Goal: Use online tool/utility

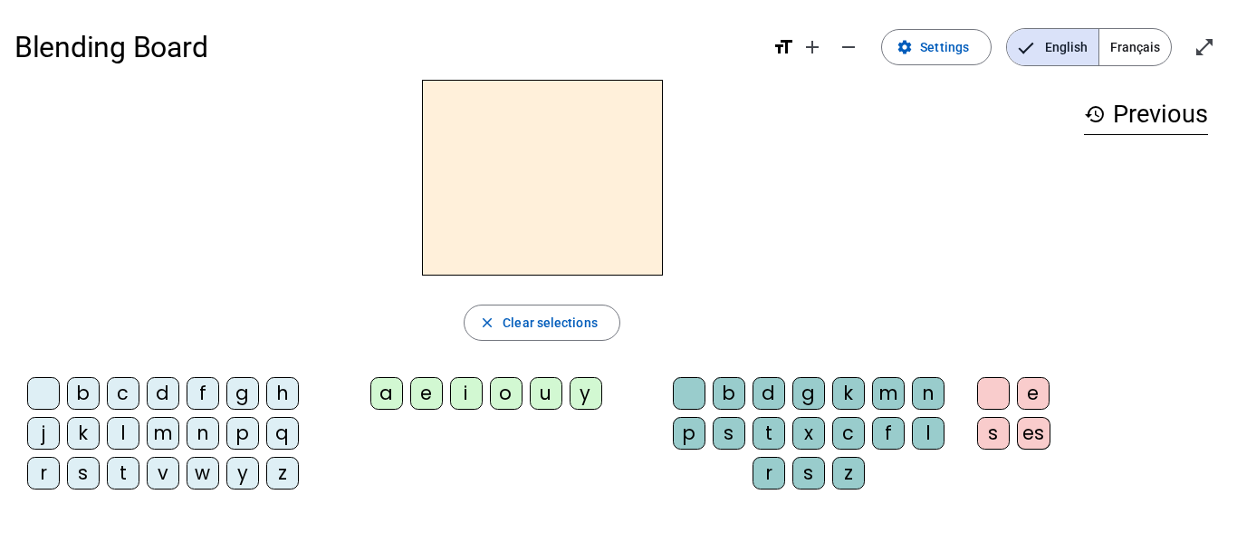
click at [1136, 44] on span "Français" at bounding box center [1136, 47] width 72 height 36
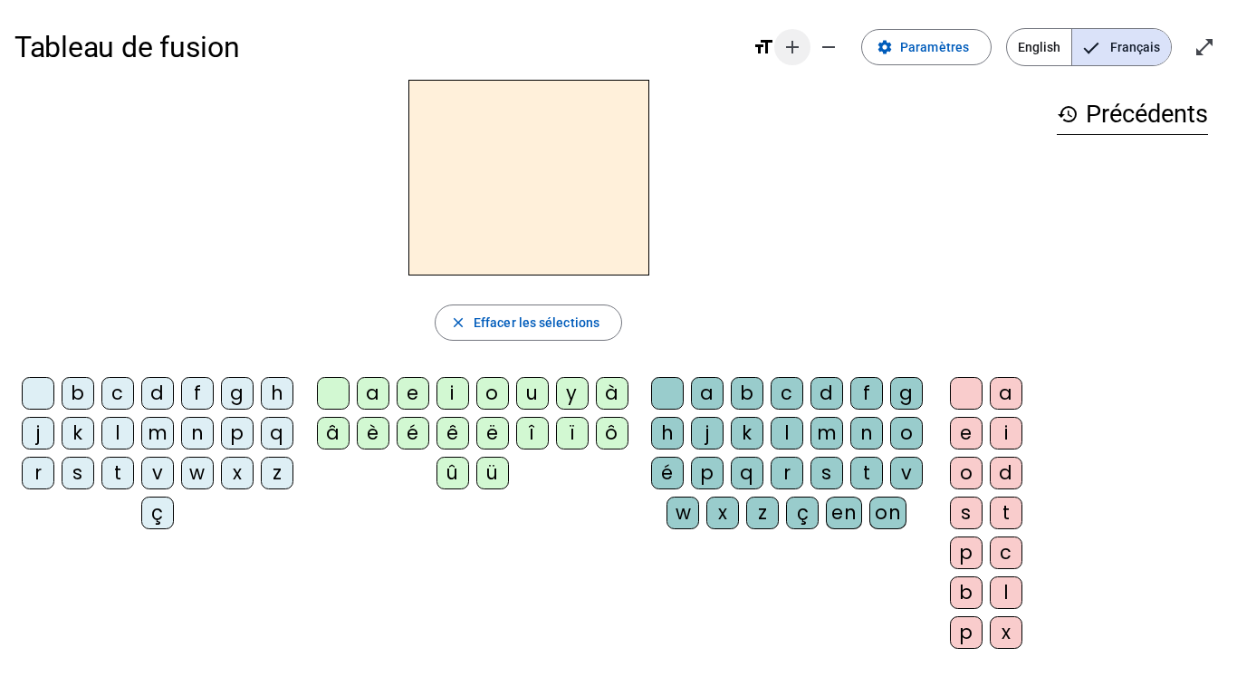
click at [794, 56] on mat-icon "add" at bounding box center [793, 47] width 22 height 22
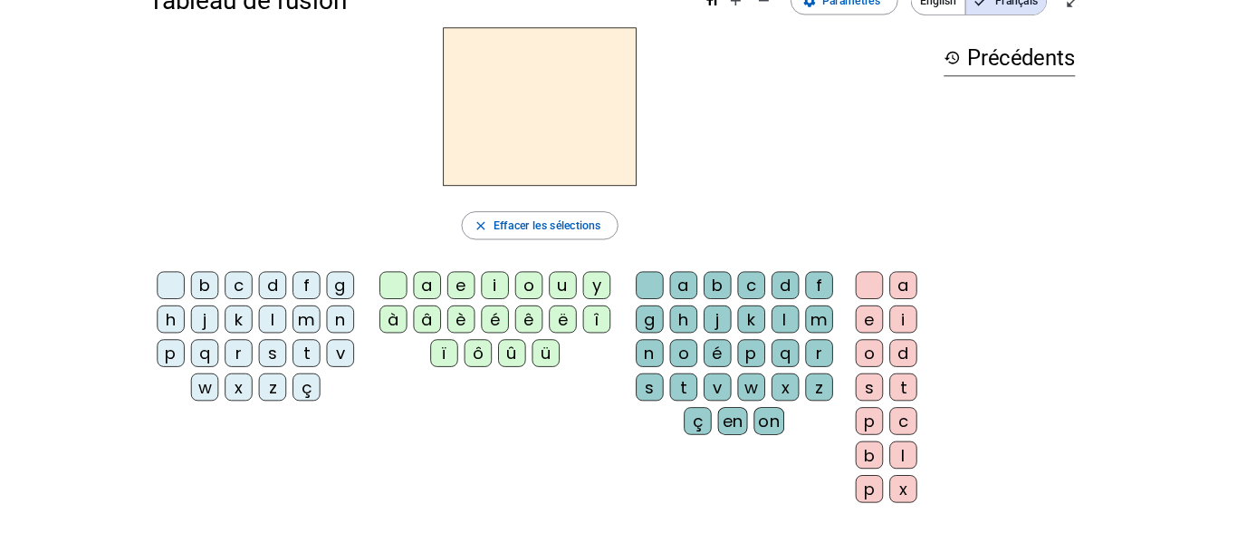
scroll to position [47, 0]
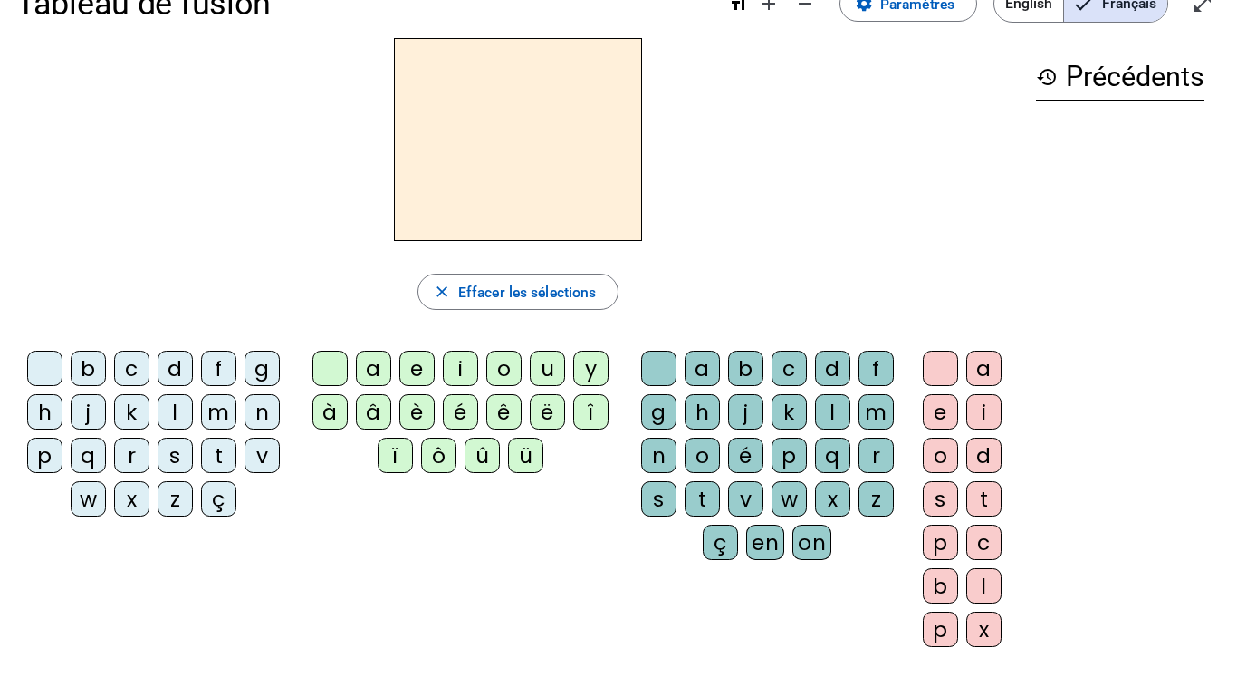
click at [255, 419] on div "n" at bounding box center [262, 411] width 35 height 35
click at [506, 369] on div "o" at bounding box center [503, 368] width 35 height 35
click at [707, 500] on div "t" at bounding box center [702, 498] width 35 height 35
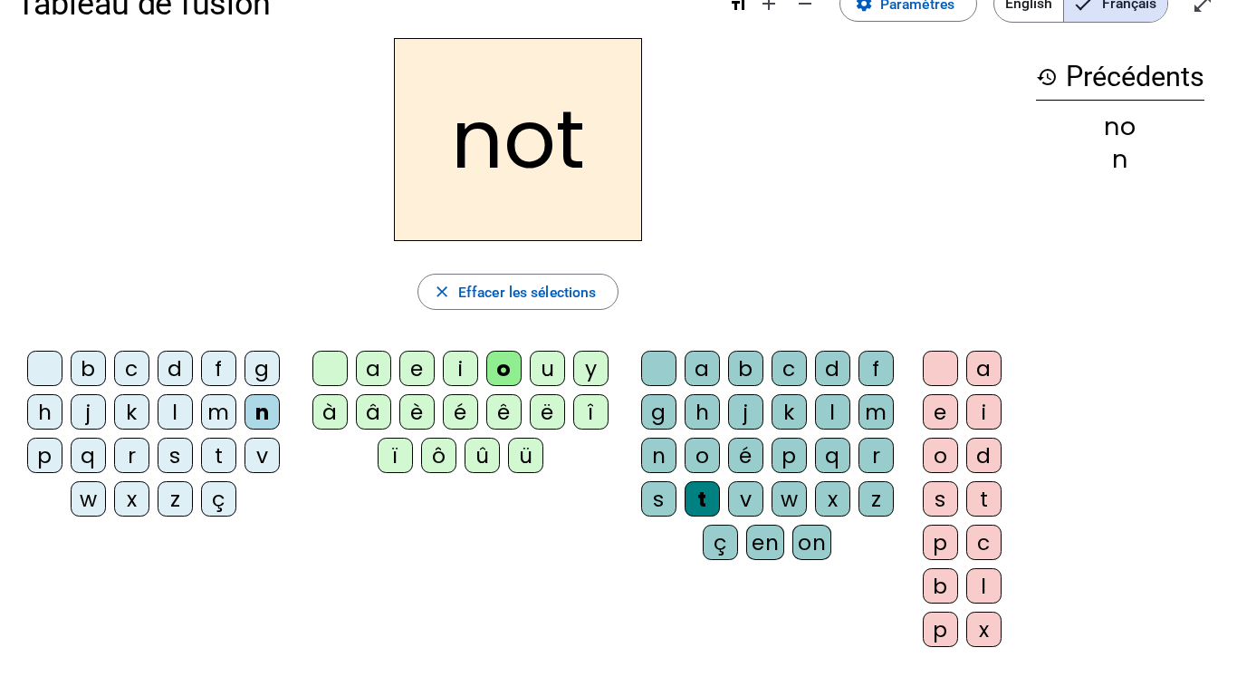
click at [945, 418] on div "e" at bounding box center [940, 411] width 35 height 35
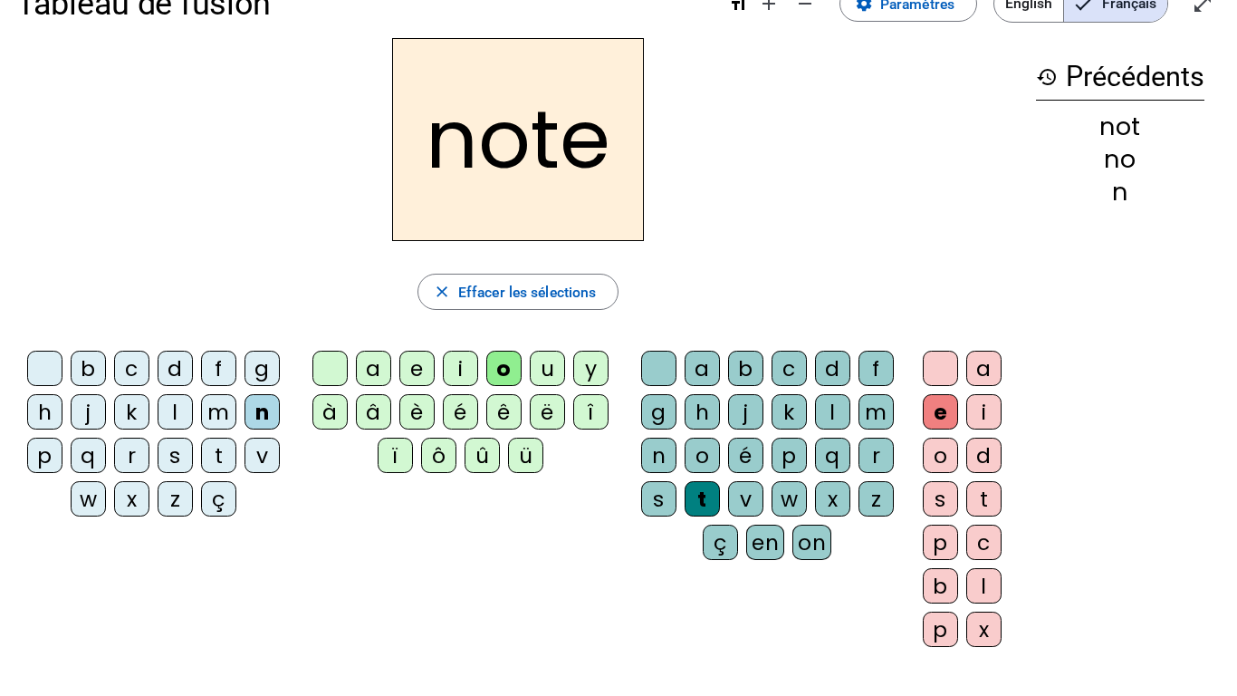
click at [48, 367] on div at bounding box center [44, 368] width 35 height 35
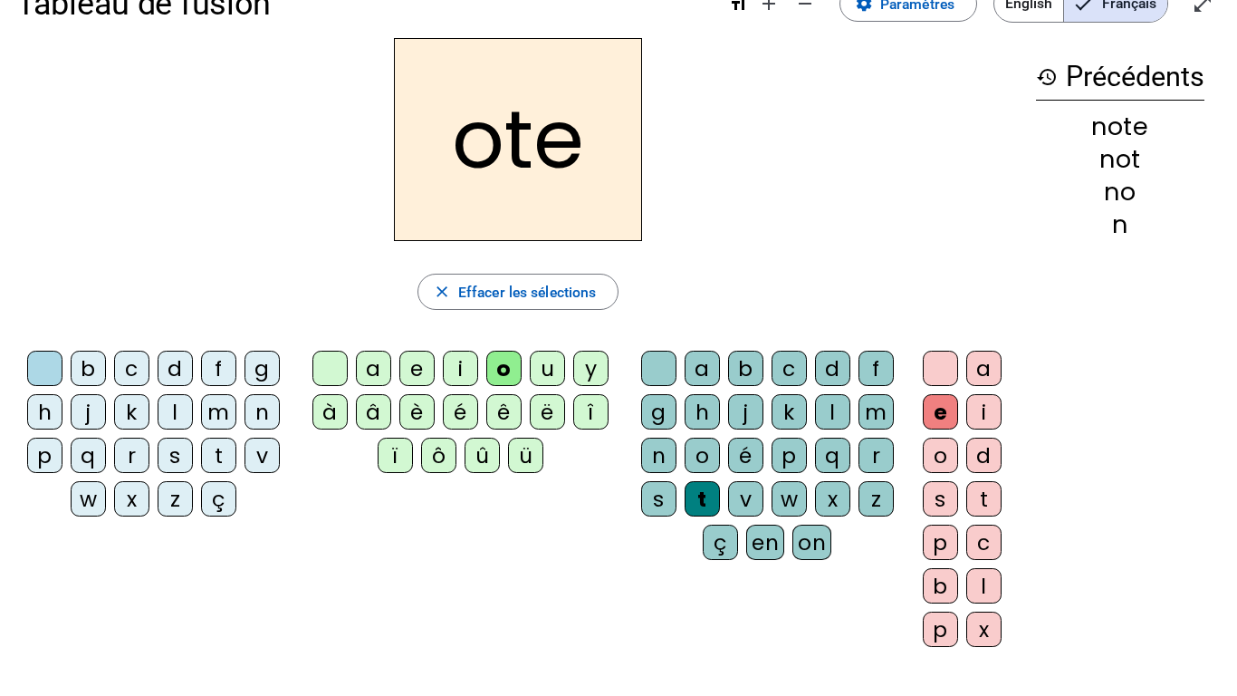
click at [254, 452] on div "v" at bounding box center [262, 454] width 35 height 35
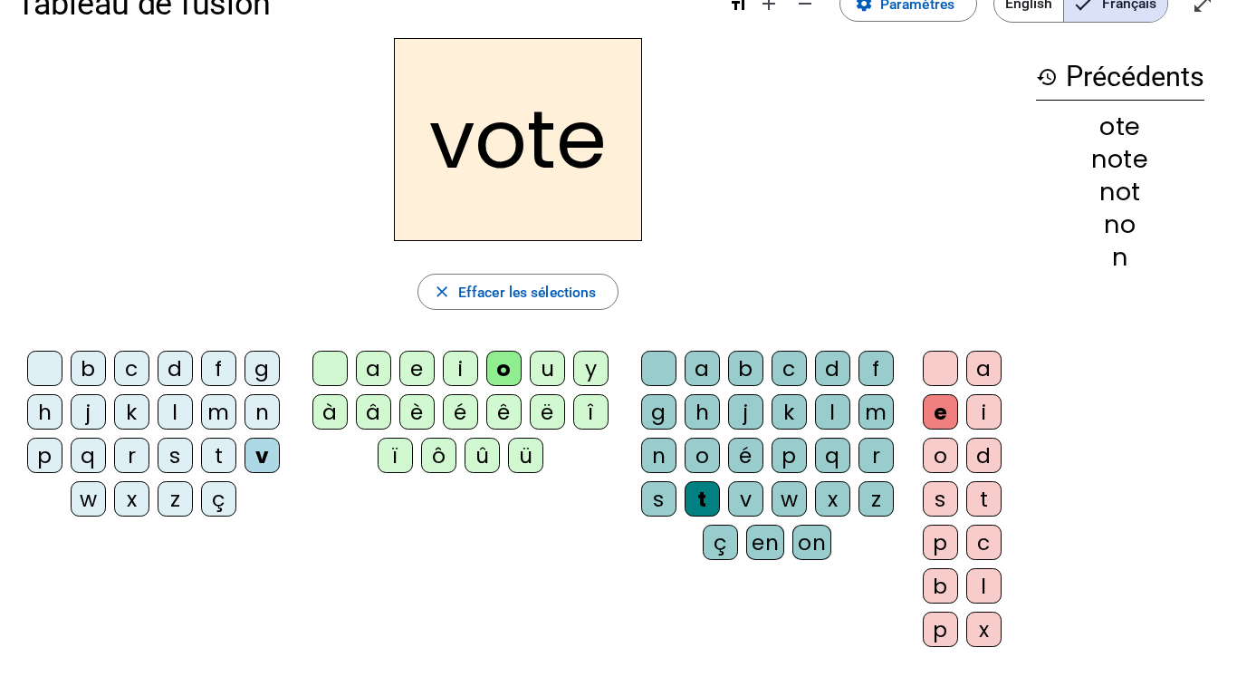
click at [462, 370] on div "i" at bounding box center [460, 368] width 35 height 35
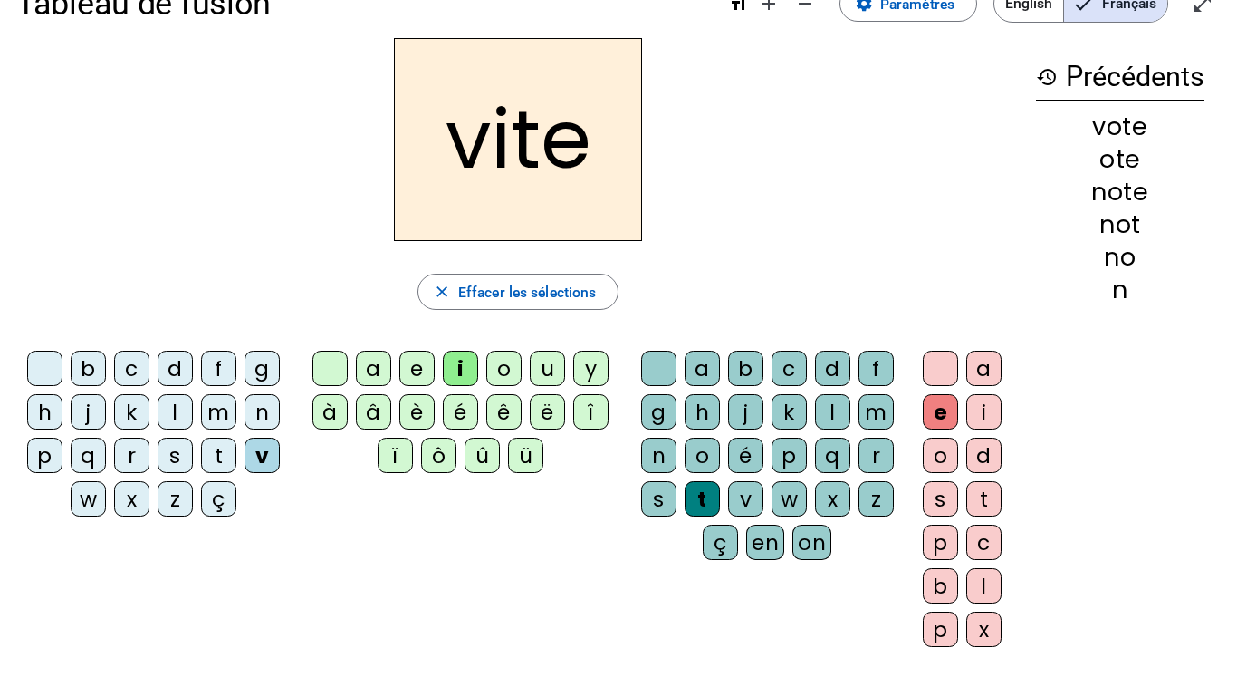
click at [837, 366] on div "d" at bounding box center [832, 368] width 35 height 35
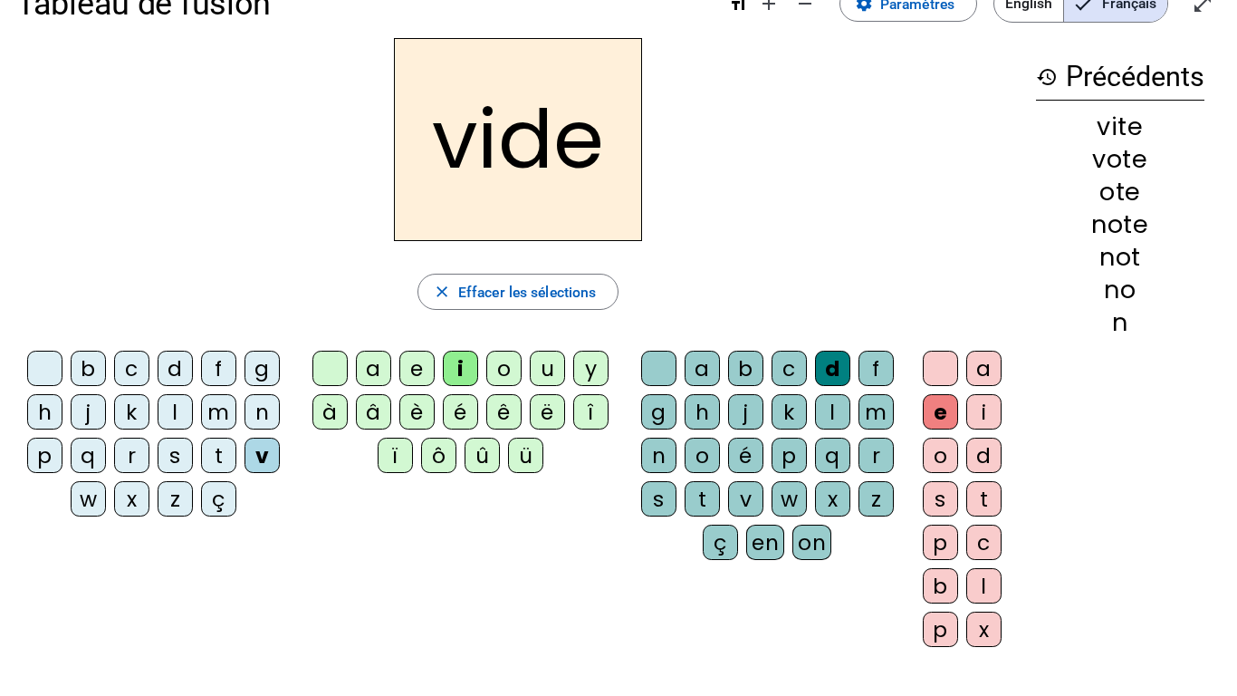
click at [131, 454] on div "r" at bounding box center [131, 454] width 35 height 35
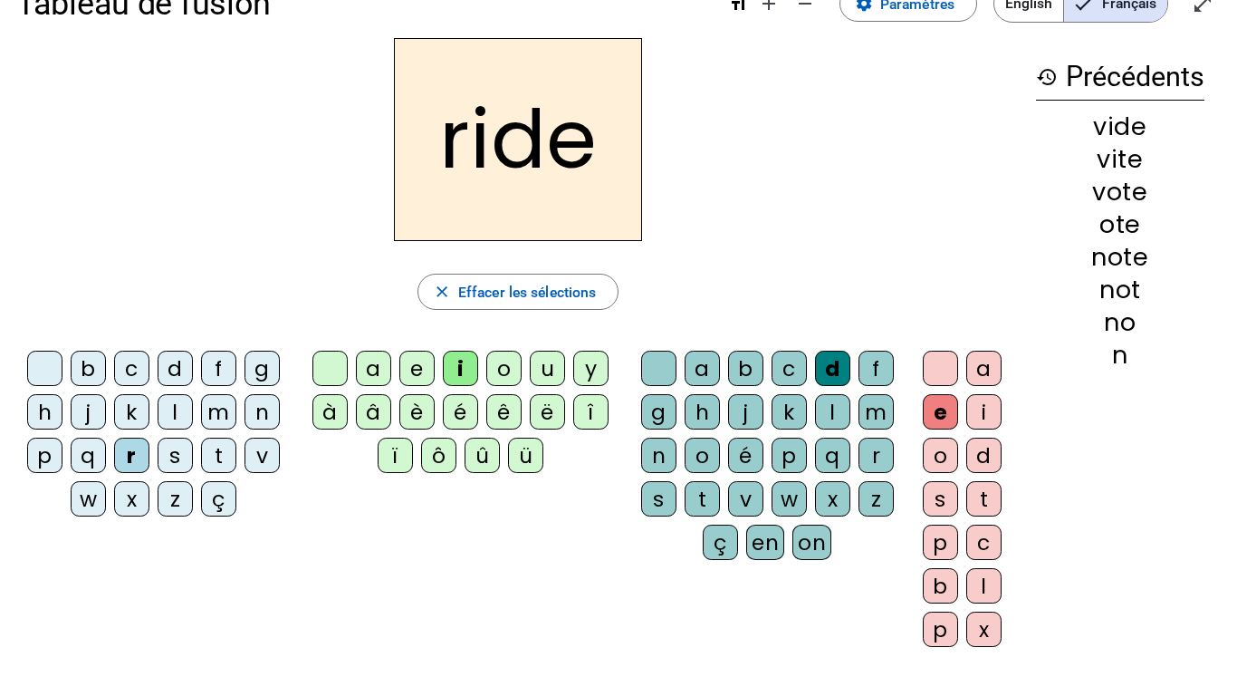
click at [542, 367] on div "u" at bounding box center [547, 368] width 35 height 35
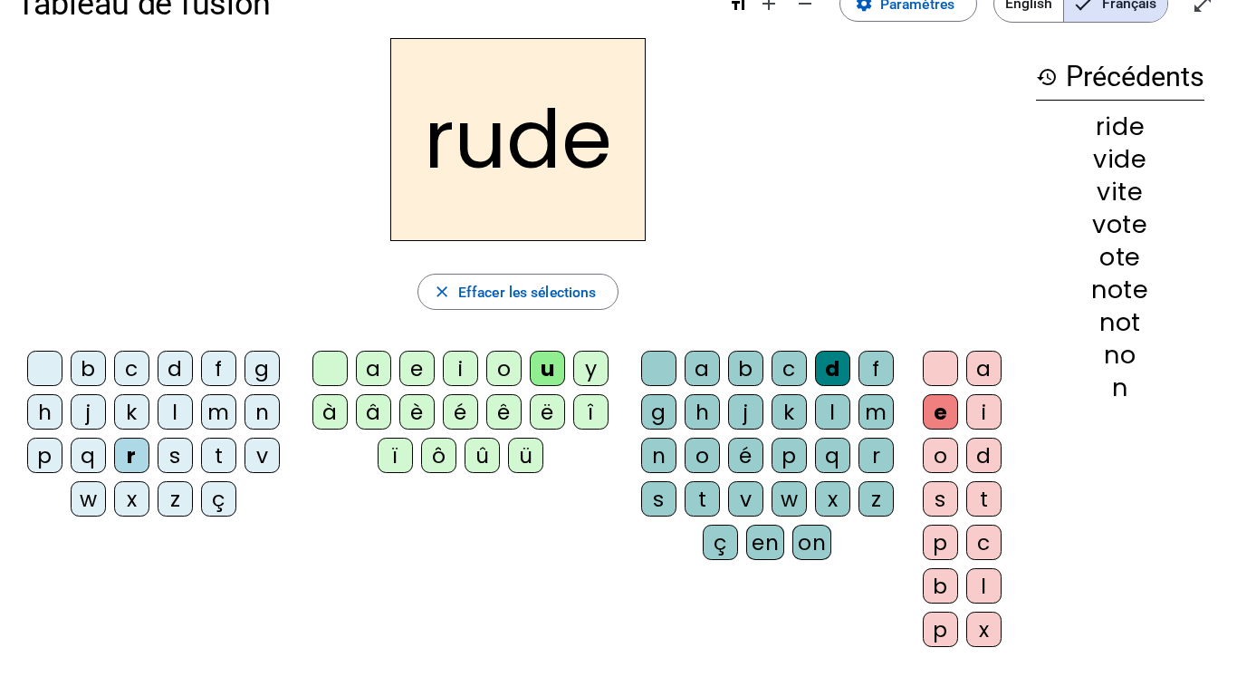
click at [662, 497] on div "s" at bounding box center [658, 498] width 35 height 35
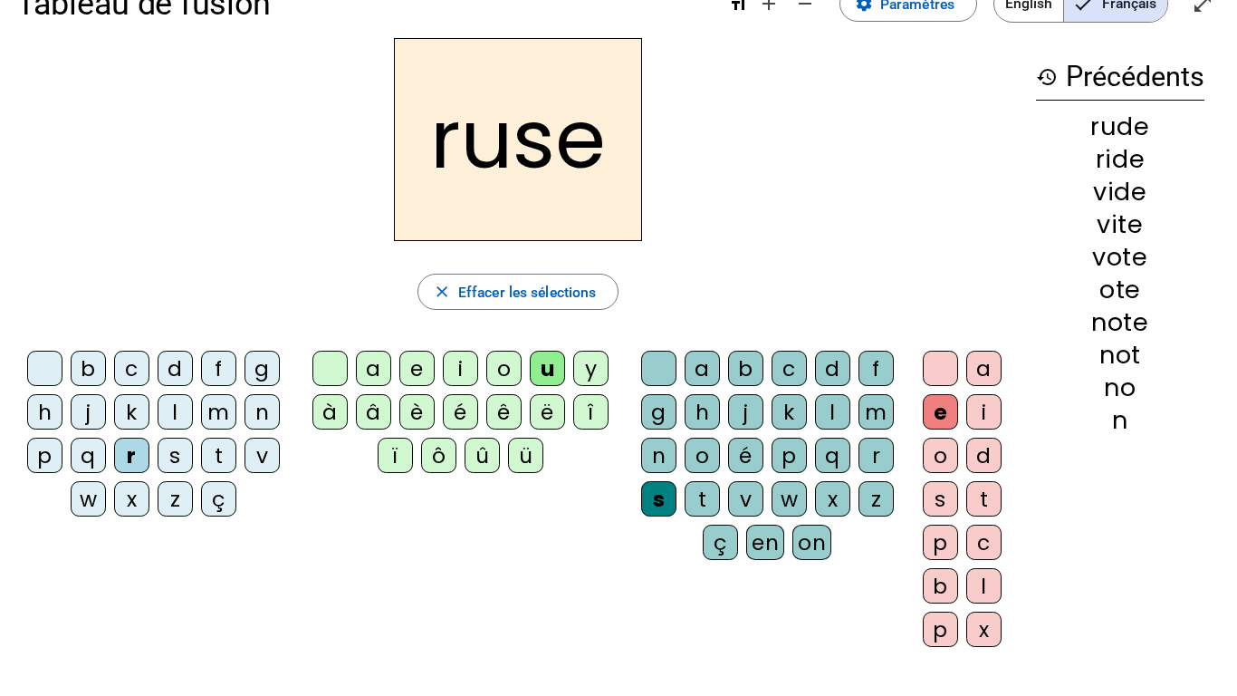
click at [96, 361] on div "b" at bounding box center [88, 368] width 35 height 35
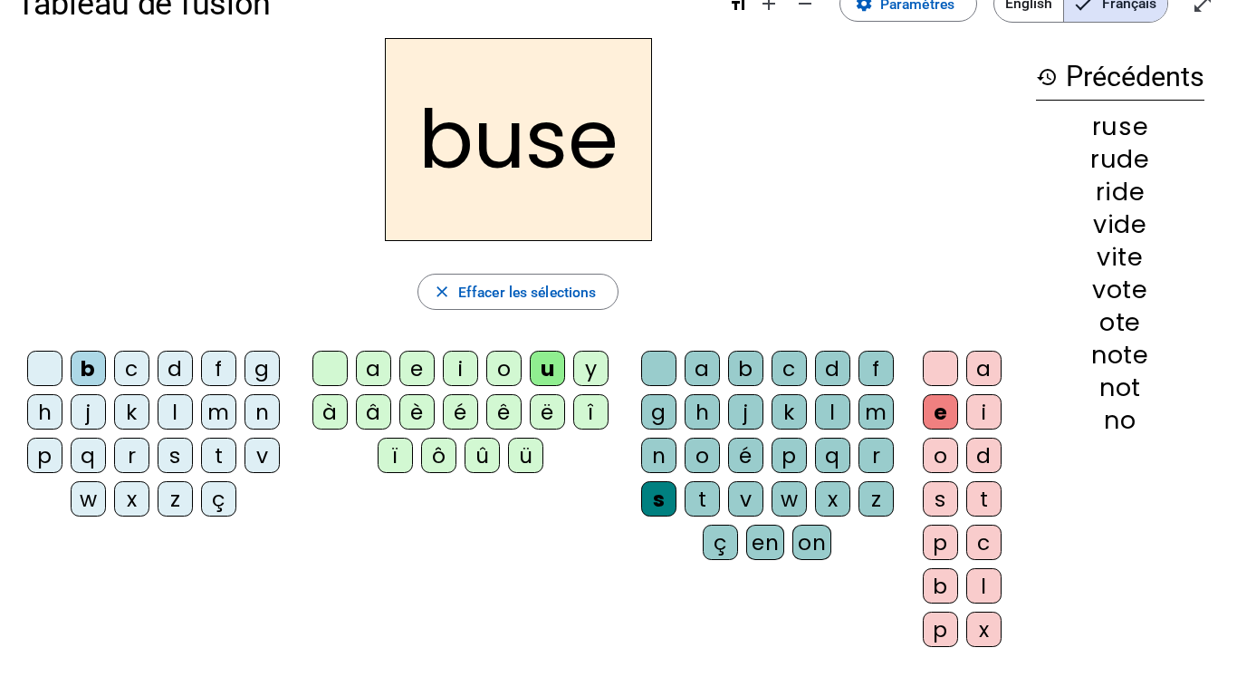
click at [453, 370] on div "i" at bounding box center [460, 368] width 35 height 35
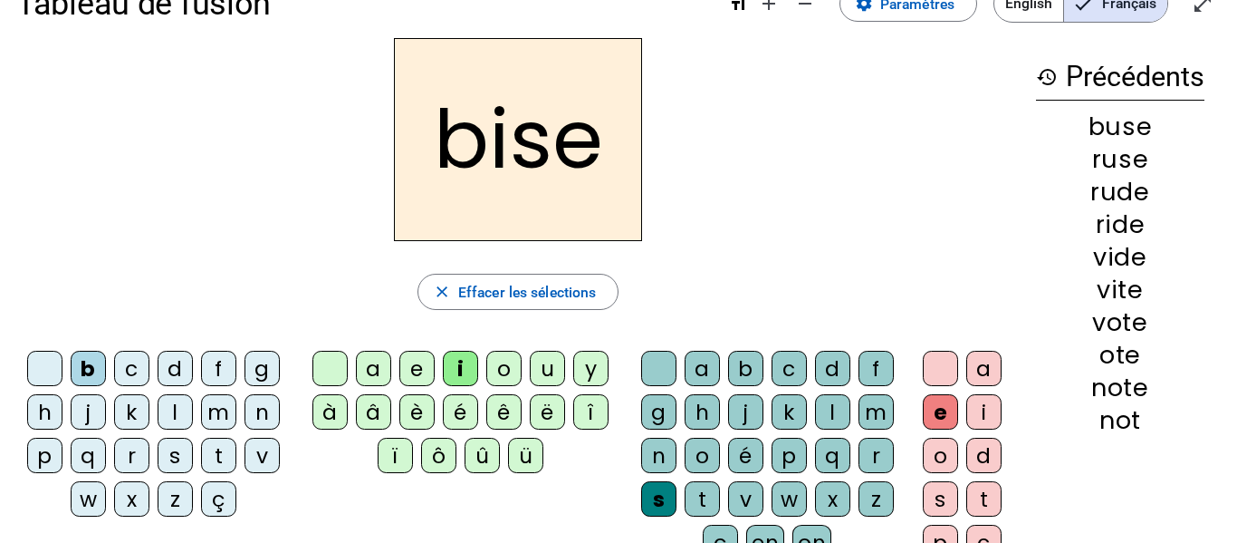
click at [120, 82] on div "bise" at bounding box center [518, 139] width 1004 height 203
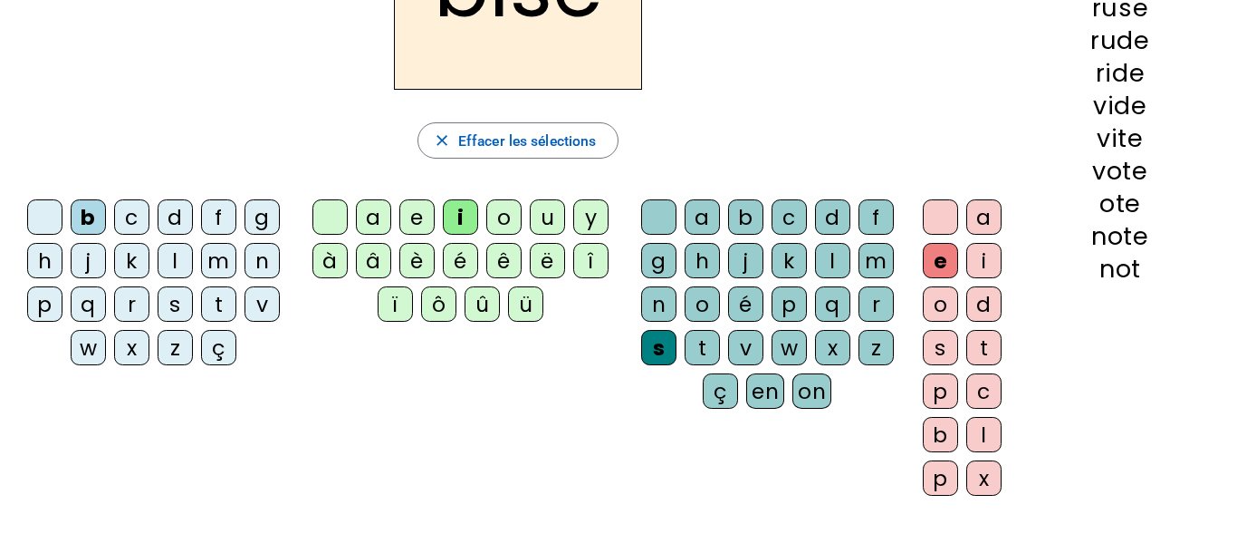
scroll to position [0, 0]
